Goal: Information Seeking & Learning: Learn about a topic

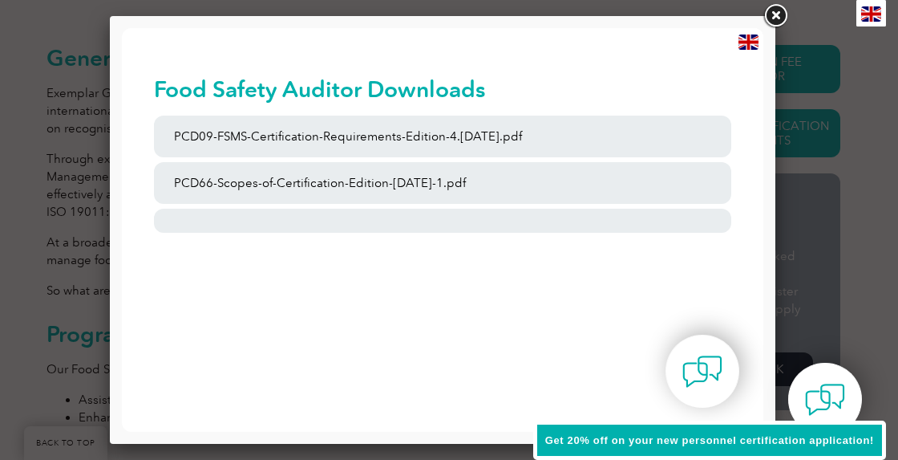
click at [772, 15] on link at bounding box center [775, 16] width 29 height 29
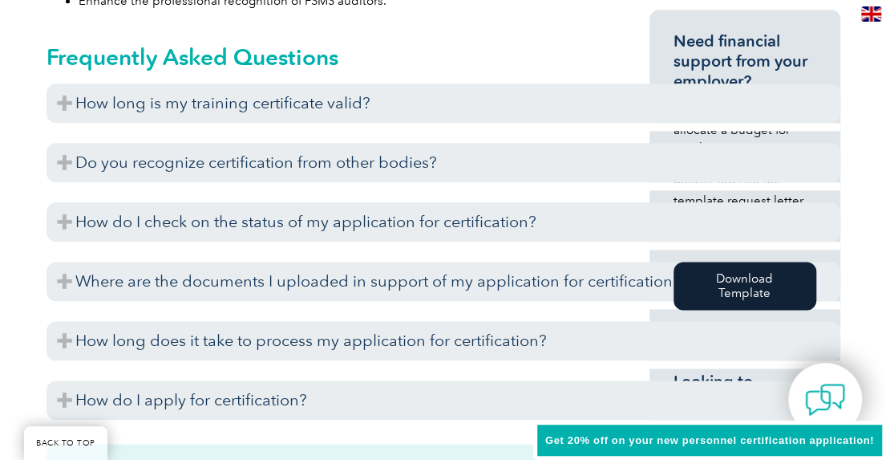
scroll to position [783, 0]
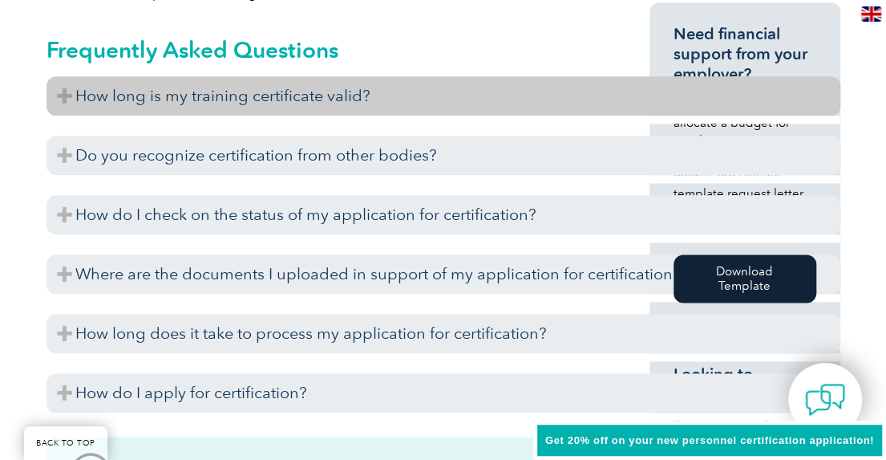
drag, startPoint x: 320, startPoint y: 88, endPoint x: 323, endPoint y: 96, distance: 8.6
click at [322, 94] on h3 "How long is my training certificate valid?" at bounding box center [444, 95] width 794 height 39
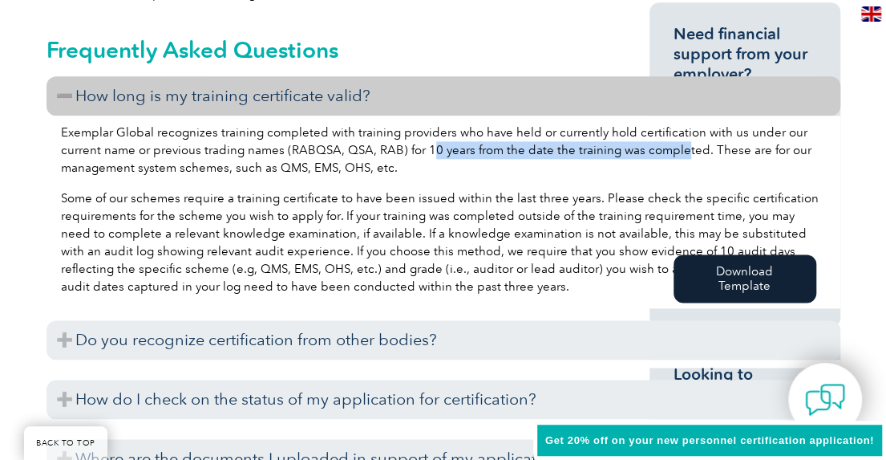
drag, startPoint x: 429, startPoint y: 150, endPoint x: 679, endPoint y: 158, distance: 249.6
click at [679, 158] on p "Exemplar Global recognizes training completed with training providers who have …" at bounding box center [443, 150] width 765 height 53
click at [678, 153] on p "Exemplar Global recognizes training completed with training providers who have …" at bounding box center [443, 150] width 765 height 53
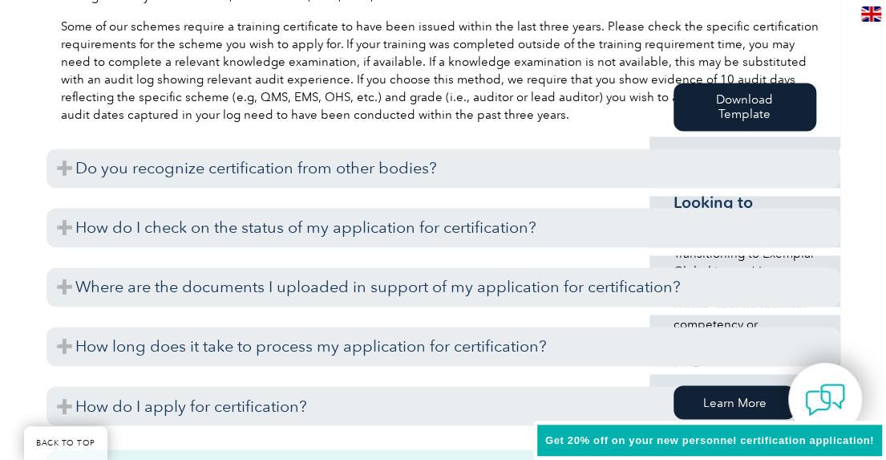
scroll to position [951, 0]
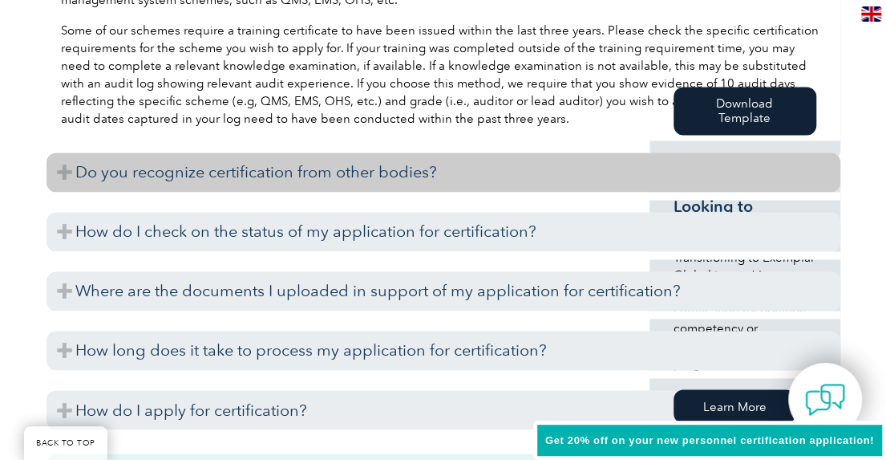
click at [354, 163] on h3 "Do you recognize certification from other bodies?" at bounding box center [444, 171] width 794 height 39
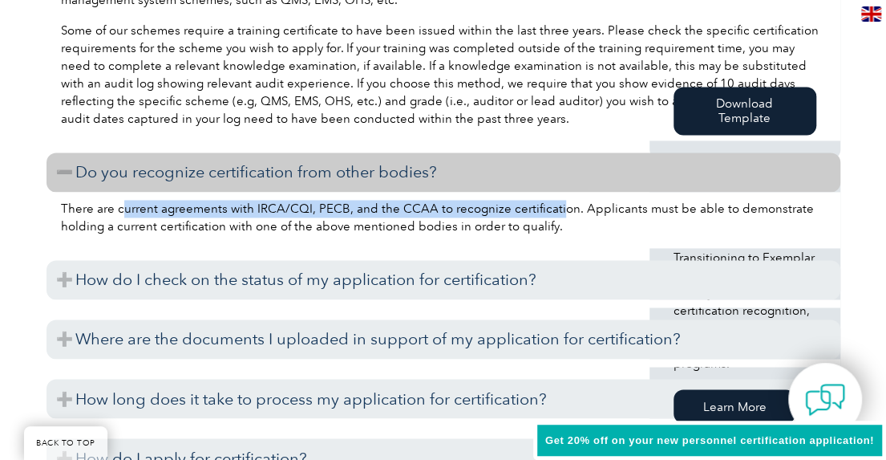
drag, startPoint x: 154, startPoint y: 209, endPoint x: 552, endPoint y: 208, distance: 397.9
click at [552, 208] on p "There are current agreements with IRCA/CQI, PECB, and the CCAA to recognize cer…" at bounding box center [443, 217] width 765 height 35
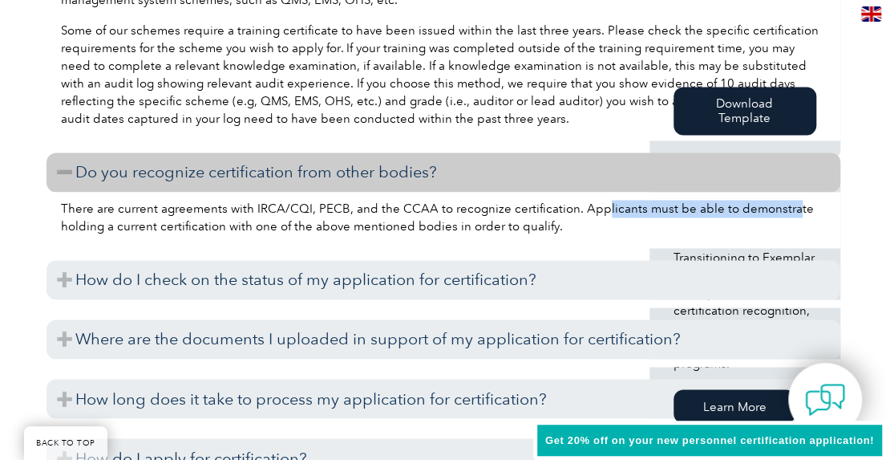
drag, startPoint x: 590, startPoint y: 211, endPoint x: 780, endPoint y: 203, distance: 190.3
click at [780, 203] on p "There are current agreements with IRCA/CQI, PECB, and the CCAA to recognize cer…" at bounding box center [443, 217] width 765 height 35
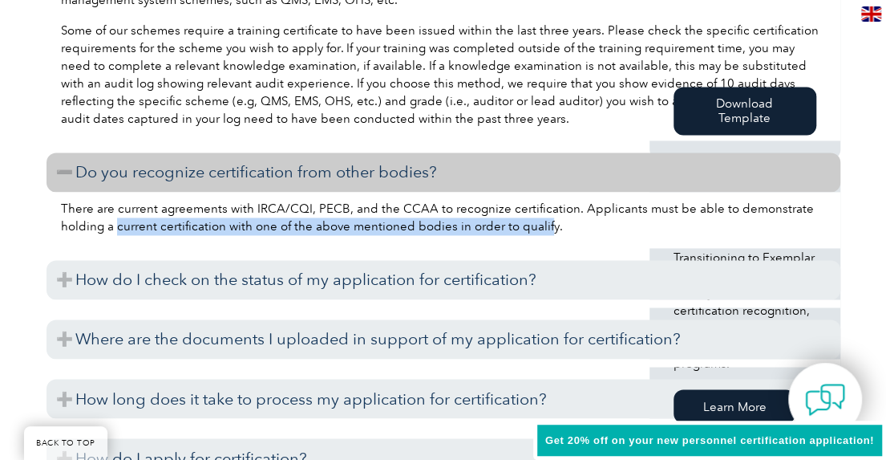
drag, startPoint x: 116, startPoint y: 223, endPoint x: 552, endPoint y: 225, distance: 435.6
click at [542, 225] on p "There are current agreements with IRCA/CQI, PECB, and the CCAA to recognize cer…" at bounding box center [443, 217] width 765 height 35
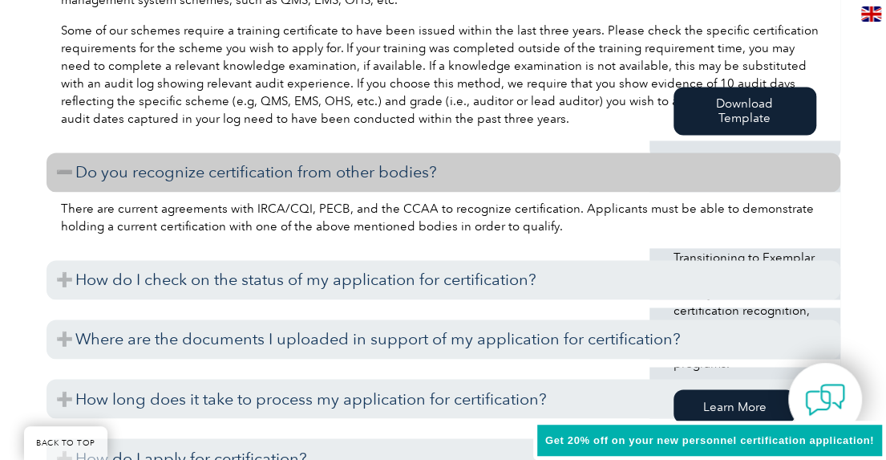
click at [560, 225] on p "There are current agreements with IRCA/CQI, PECB, and the CCAA to recognize cer…" at bounding box center [443, 217] width 765 height 35
